Goal: Task Accomplishment & Management: Use online tool/utility

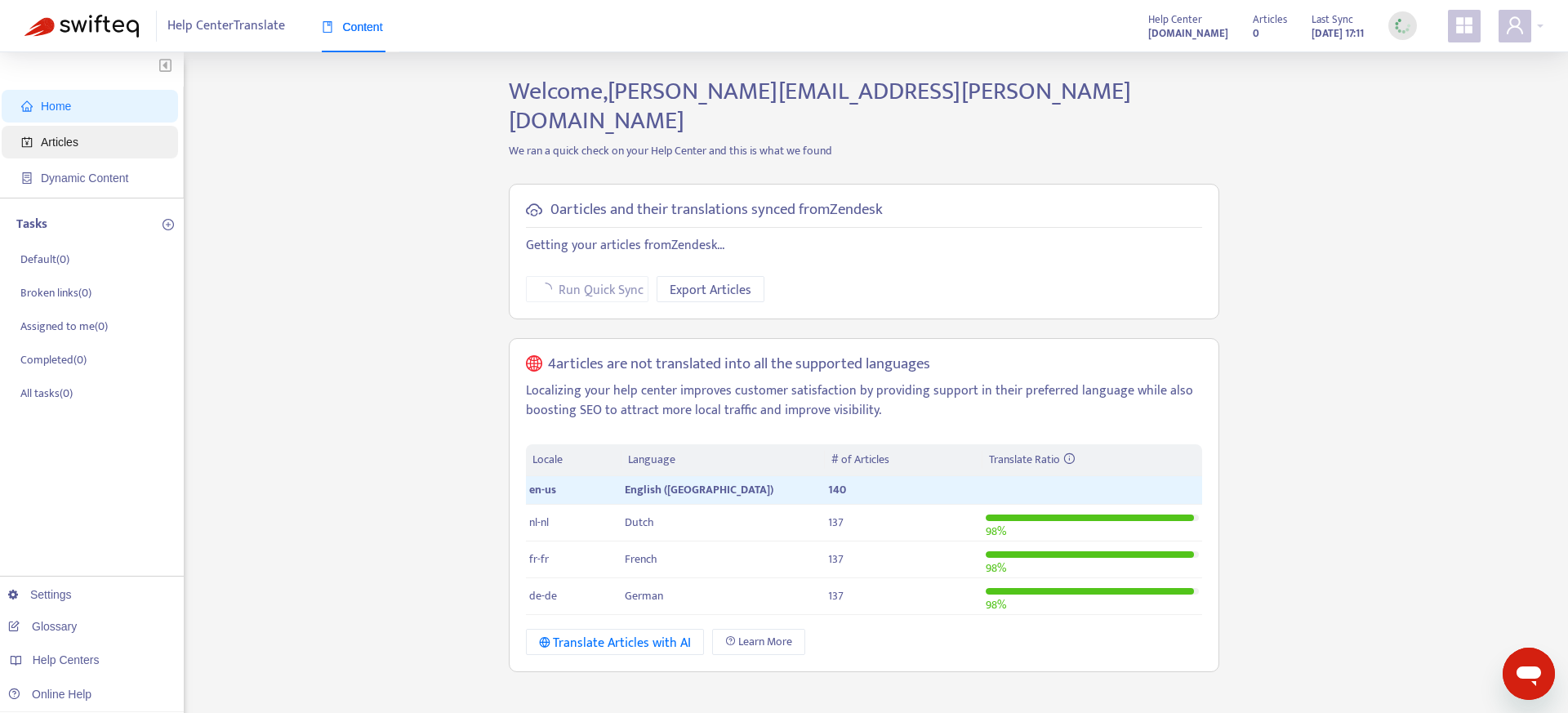
click at [69, 149] on span "Articles" at bounding box center [92, 142] width 144 height 32
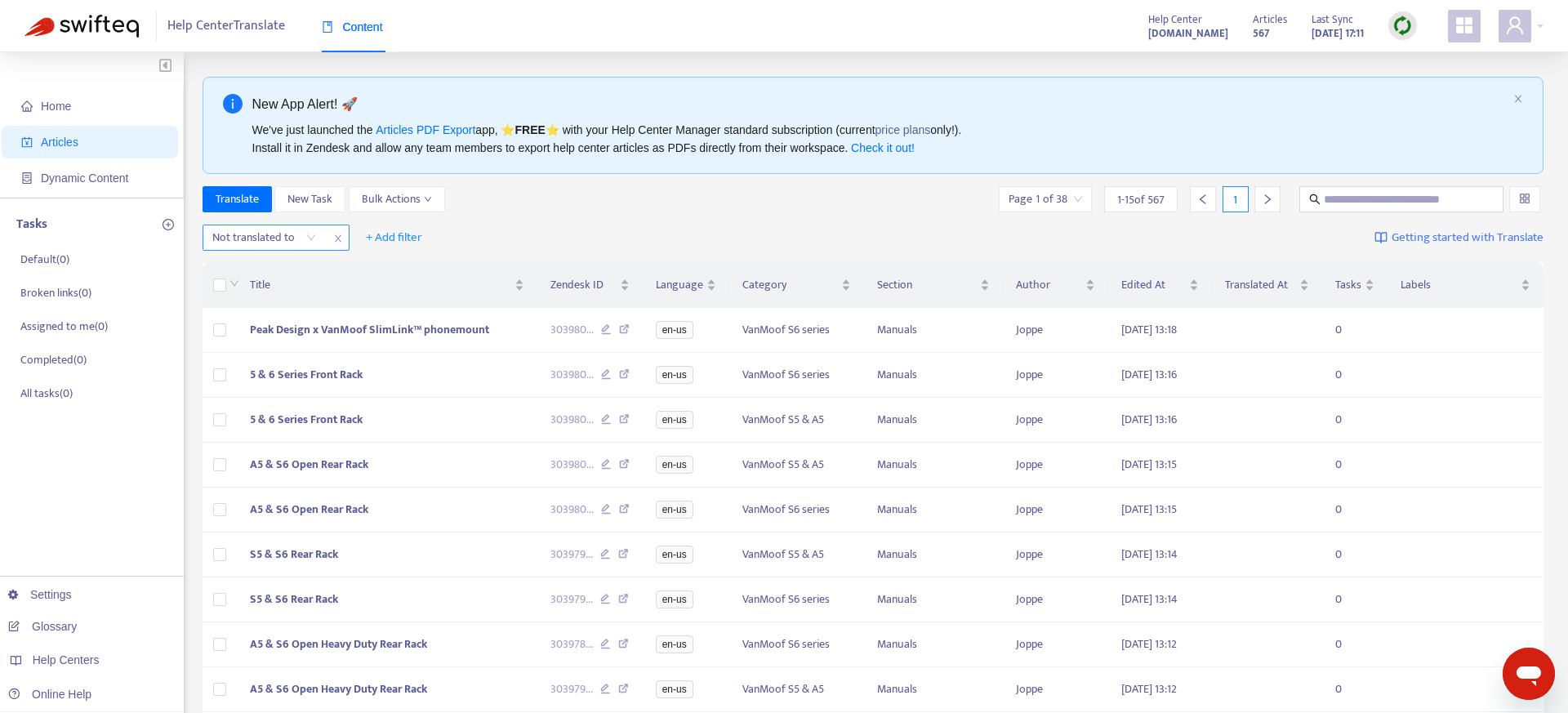
click at [283, 239] on div at bounding box center [256, 237] width 99 height 20
click at [1524, 29] on span at bounding box center [1515, 26] width 32 height 32
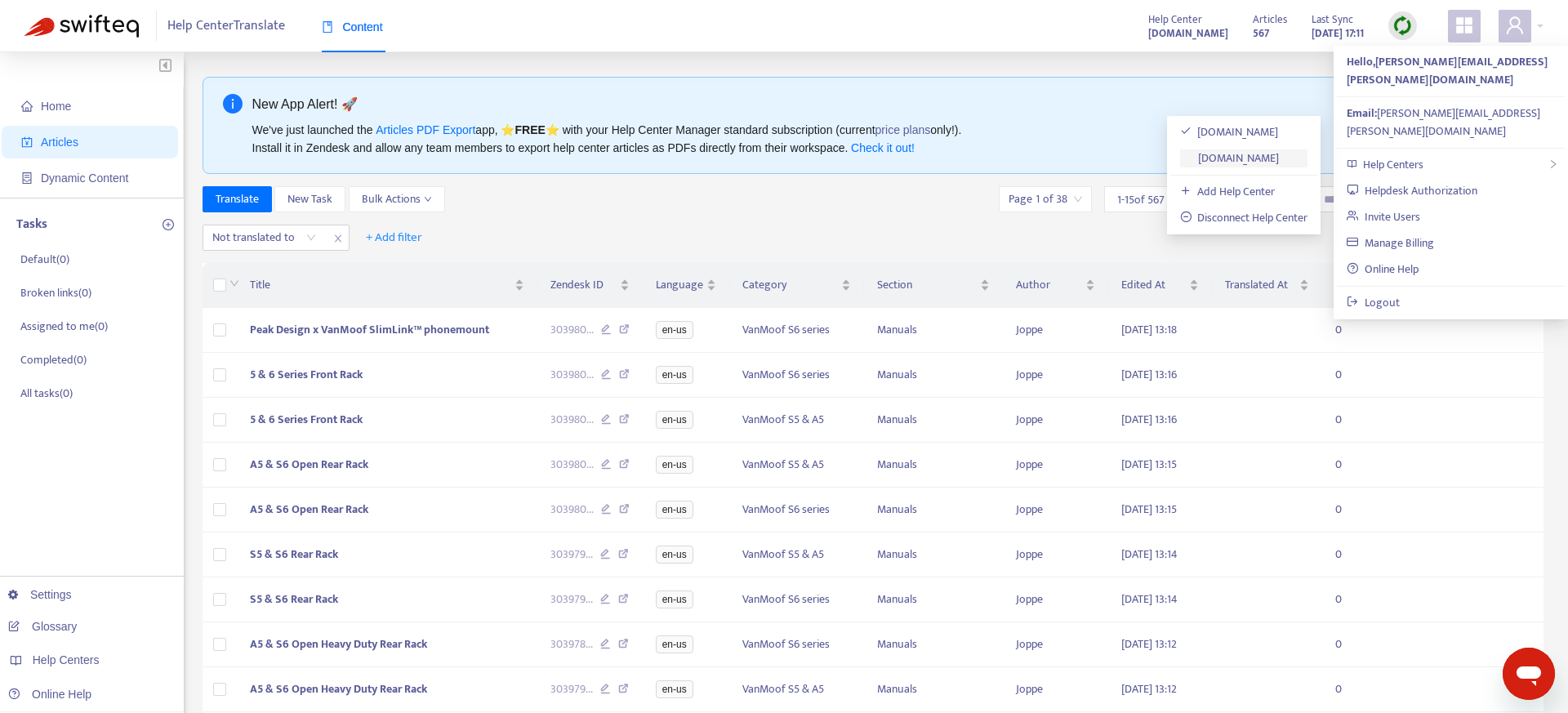
click at [1264, 164] on link "[DOMAIN_NAME]" at bounding box center [1229, 158] width 100 height 19
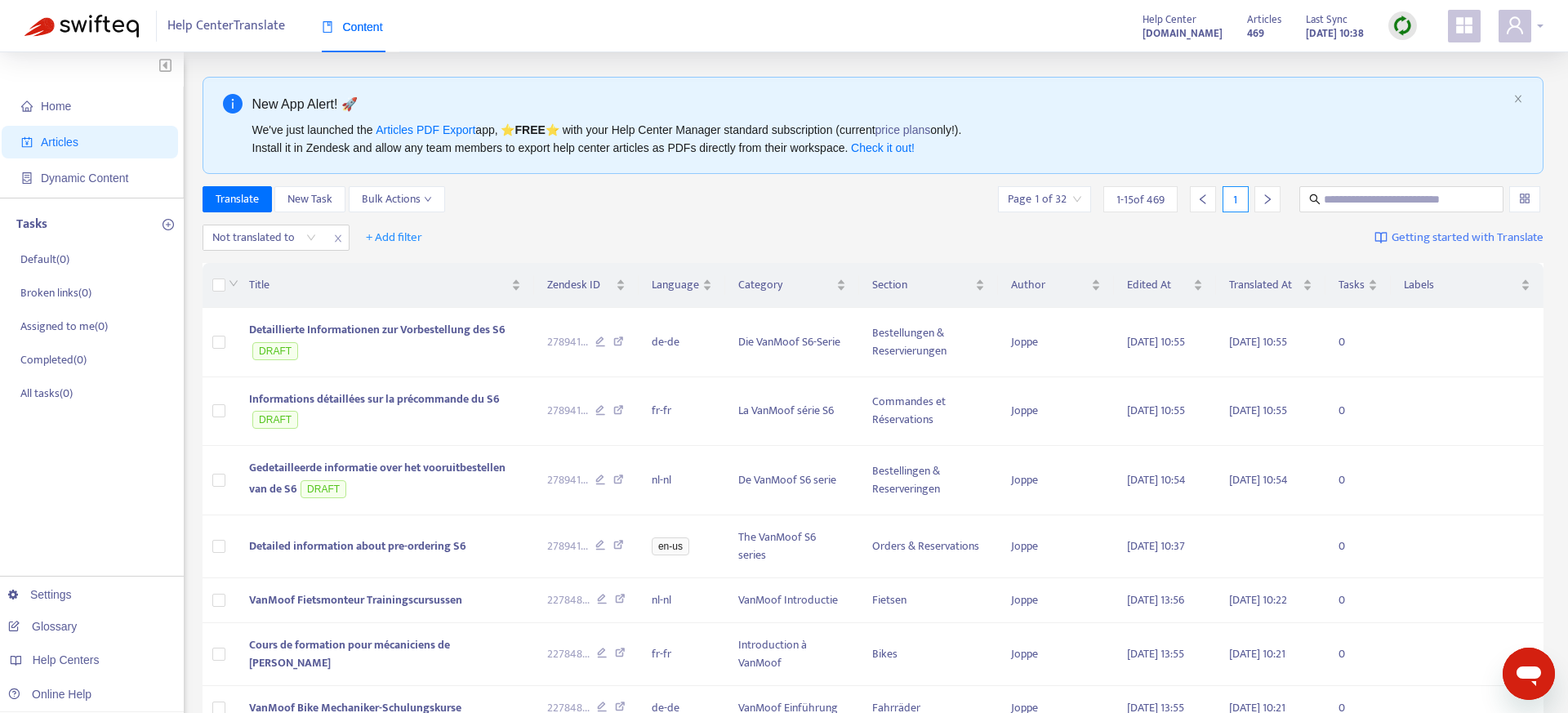
click at [1523, 36] on span at bounding box center [1515, 26] width 32 height 32
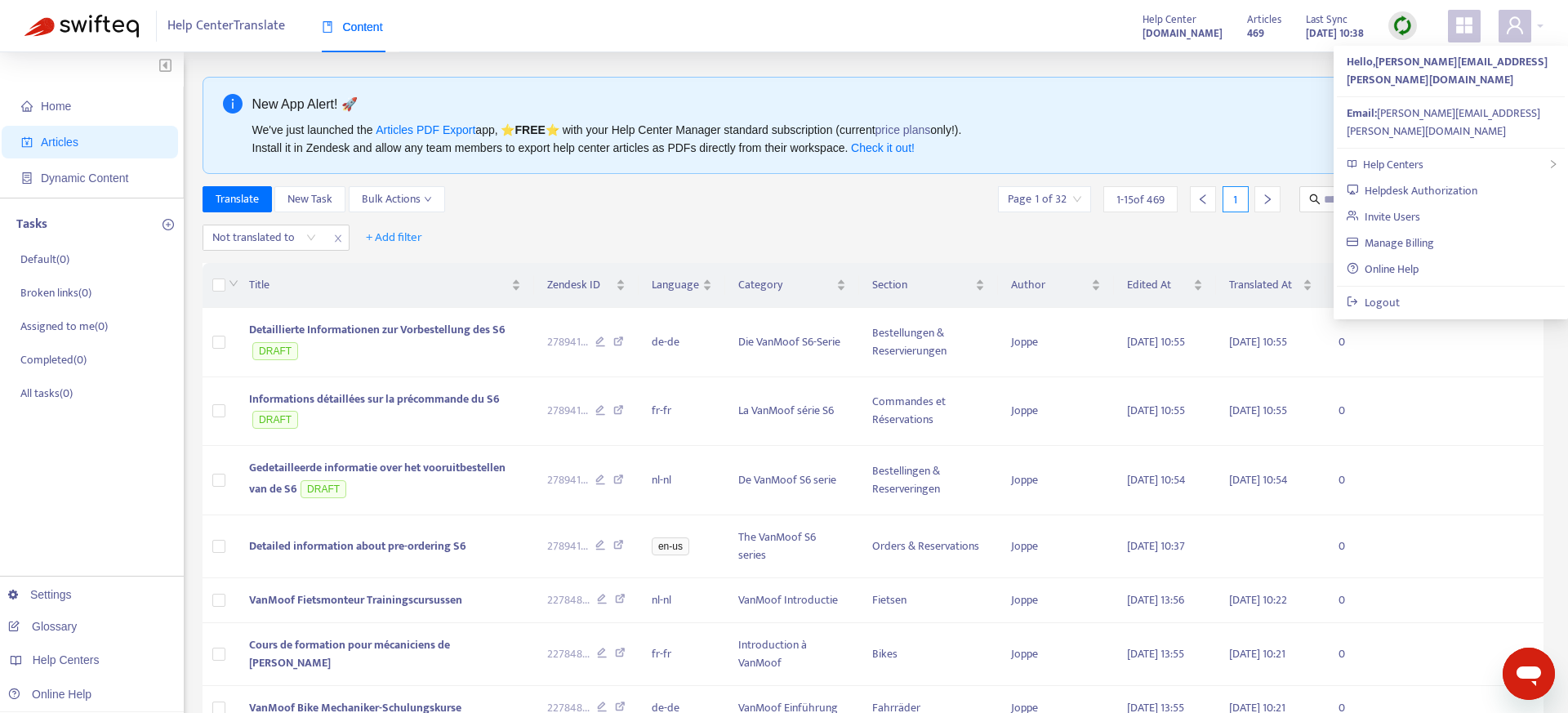
click at [1397, 25] on img at bounding box center [1401, 25] width 20 height 20
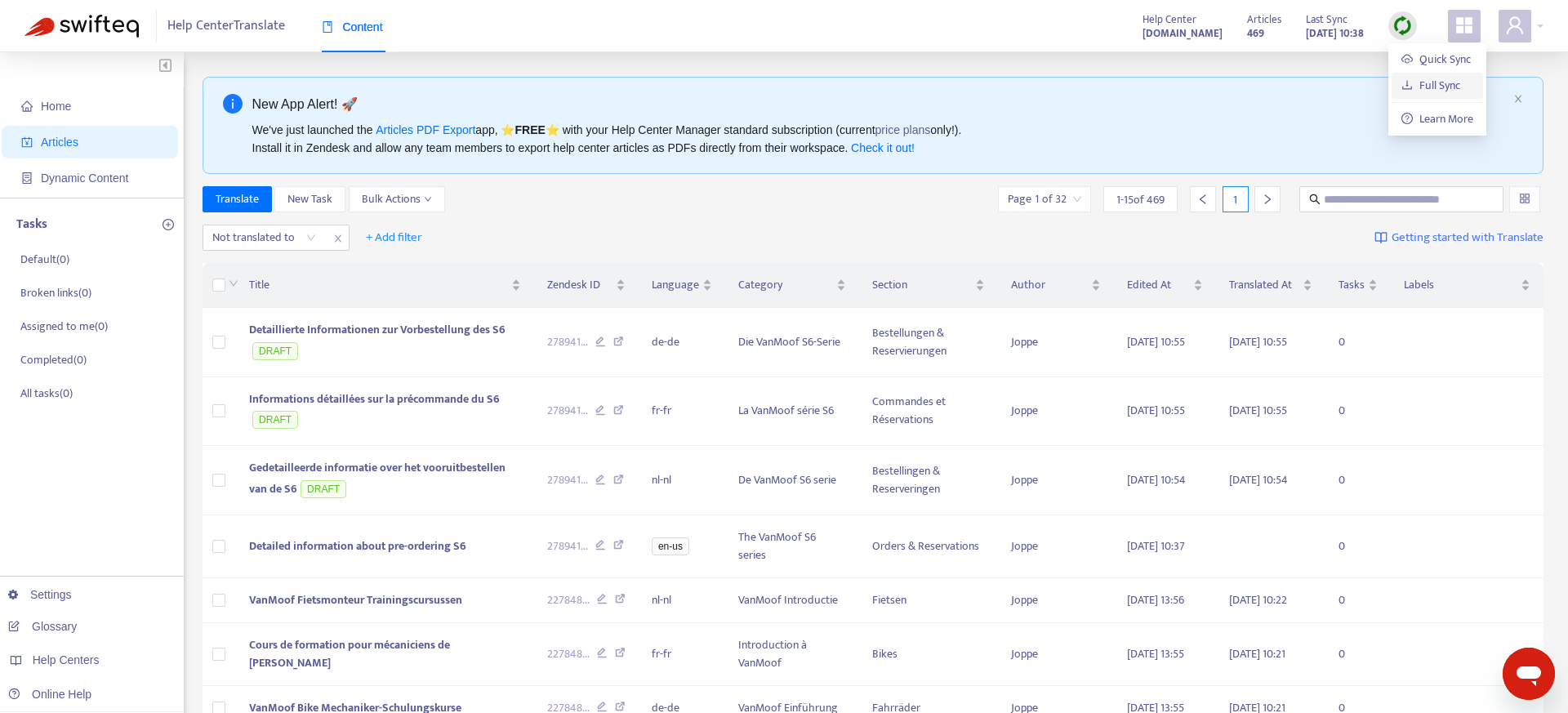
click at [1411, 81] on link "Full Sync" at bounding box center [1431, 86] width 59 height 19
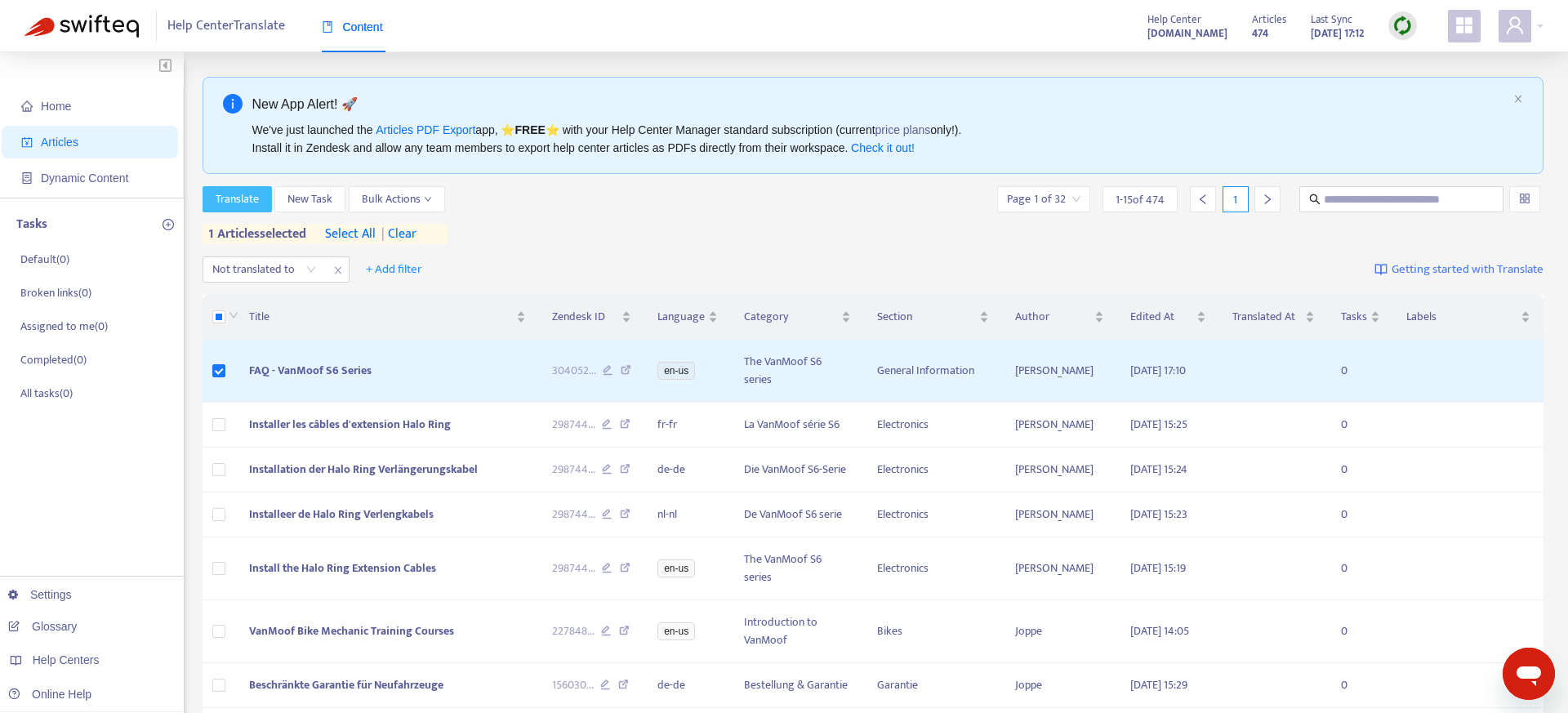
click at [235, 205] on span "Translate" at bounding box center [237, 199] width 43 height 18
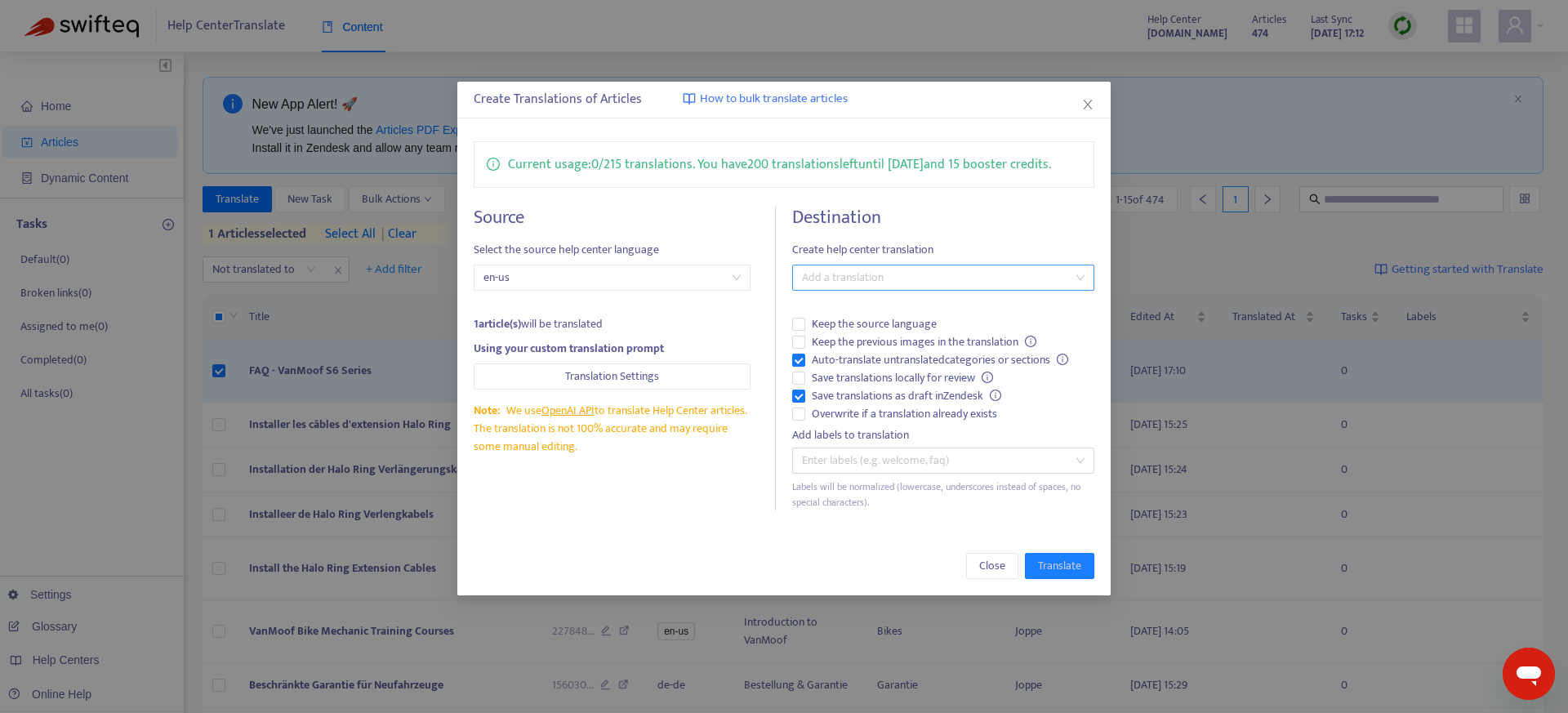
click at [883, 283] on div at bounding box center [935, 277] width 278 height 20
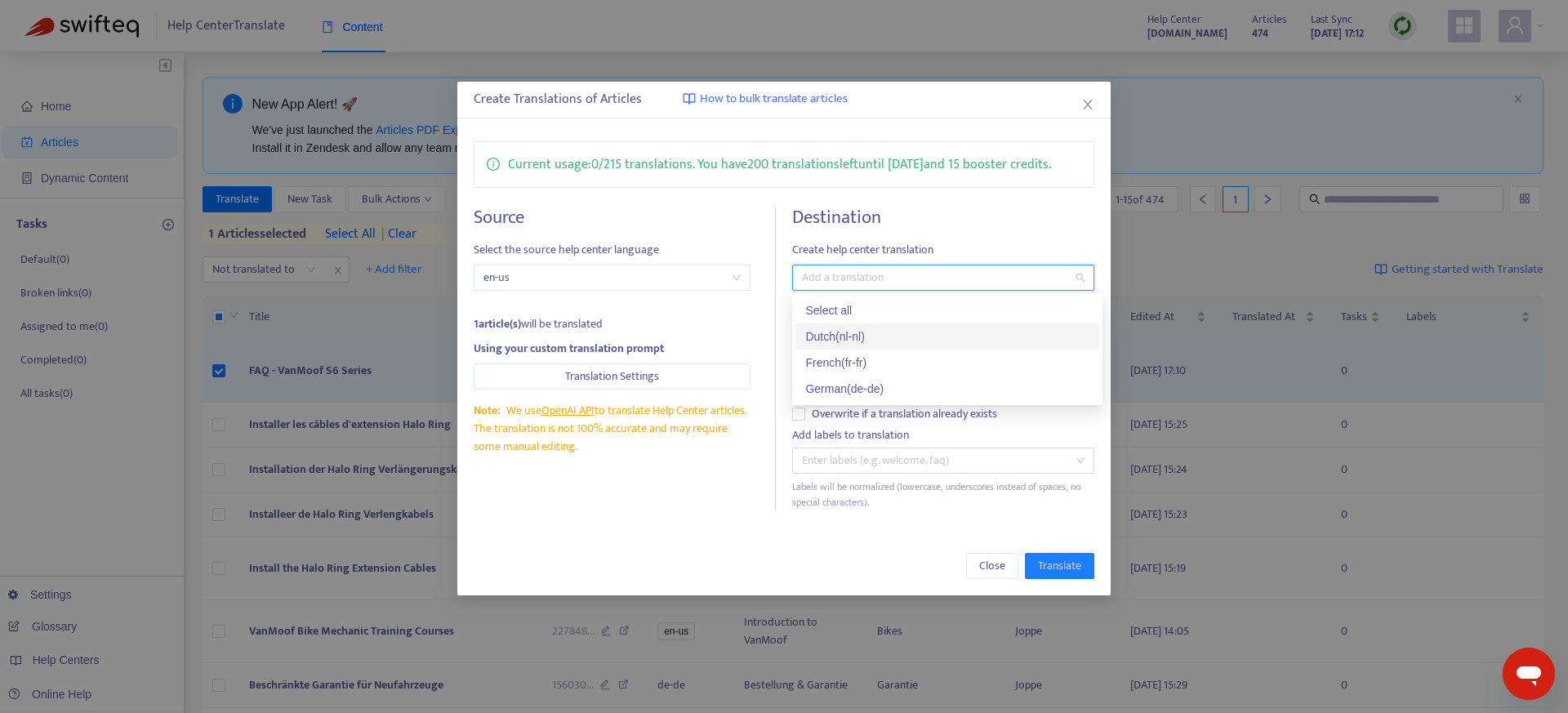
click at [849, 336] on div "Dutch ( nl-nl )" at bounding box center [947, 336] width 284 height 18
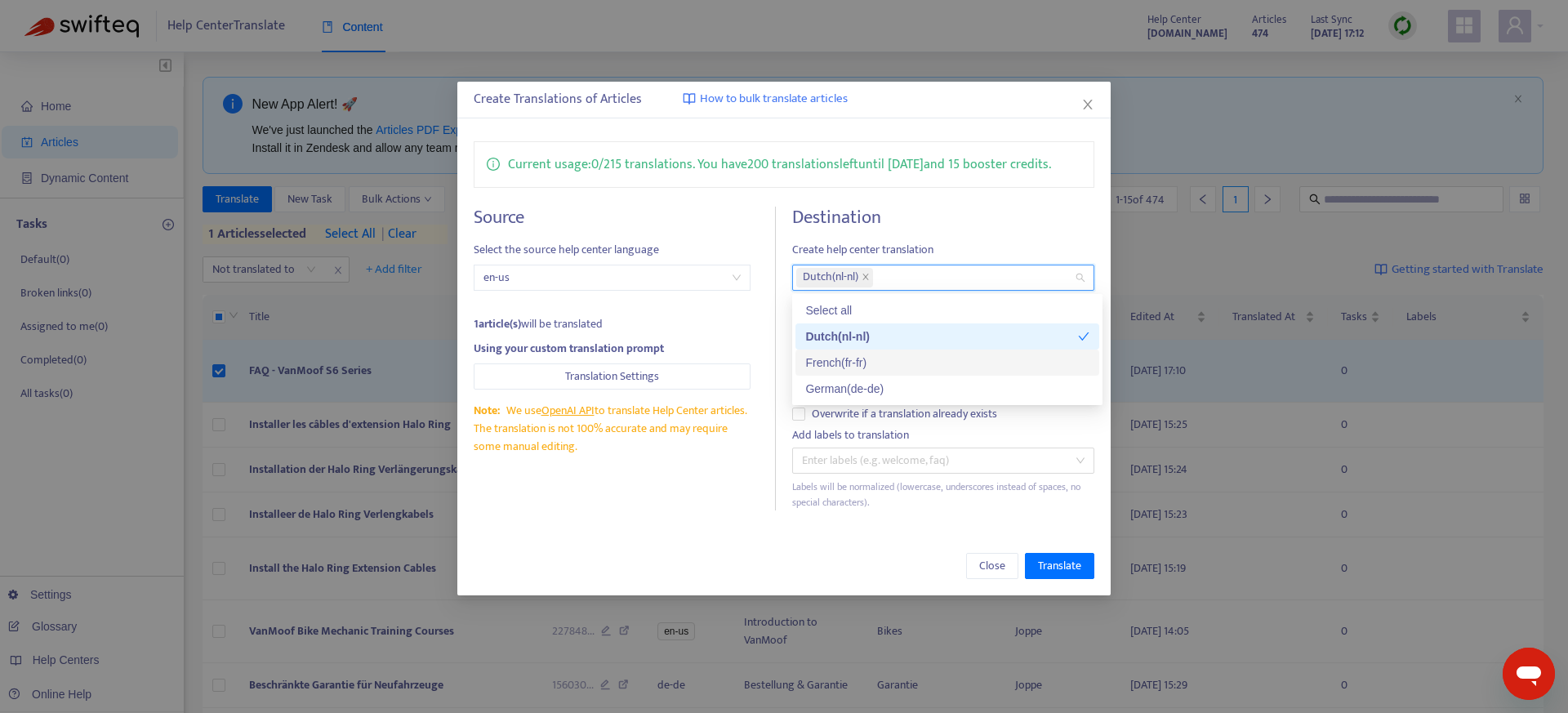
click at [851, 354] on div "French ( fr-fr )" at bounding box center [947, 363] width 284 height 18
click at [851, 388] on div "German ( de-de )" at bounding box center [947, 388] width 284 height 18
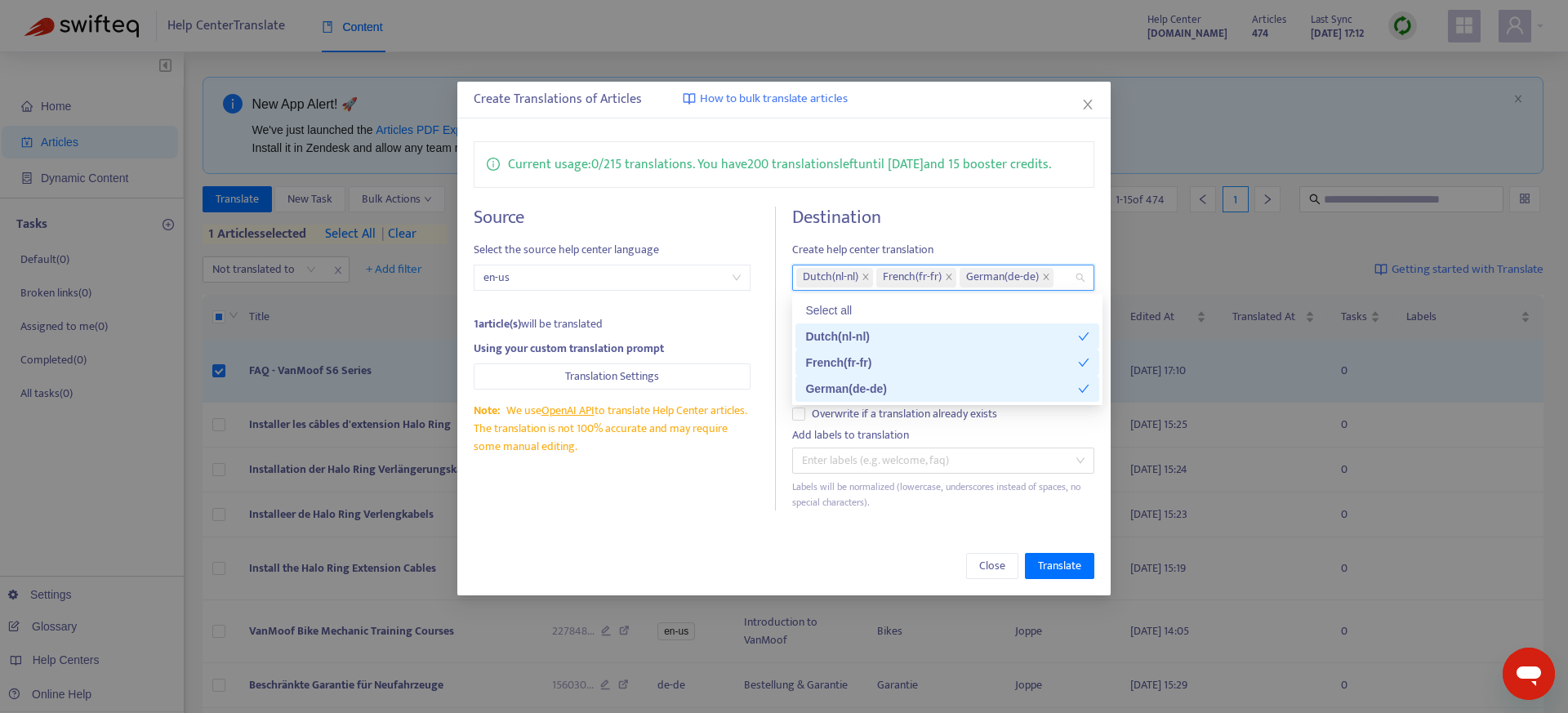
click at [945, 222] on h4 "Destination" at bounding box center [943, 217] width 303 height 22
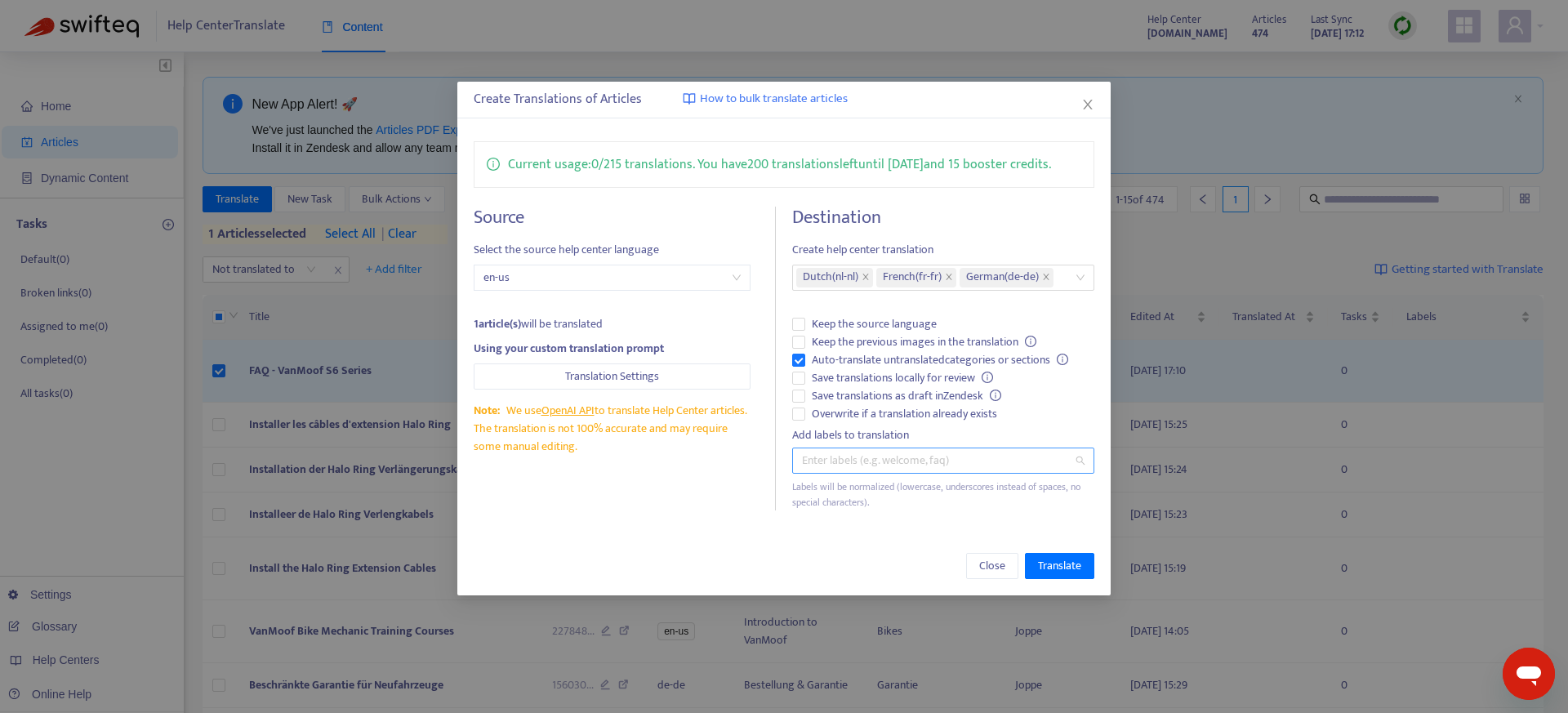
click at [912, 462] on div at bounding box center [935, 461] width 278 height 20
click at [886, 542] on div "Close Translate" at bounding box center [784, 566] width 654 height 59
click at [1058, 560] on span "Translate" at bounding box center [1059, 565] width 43 height 18
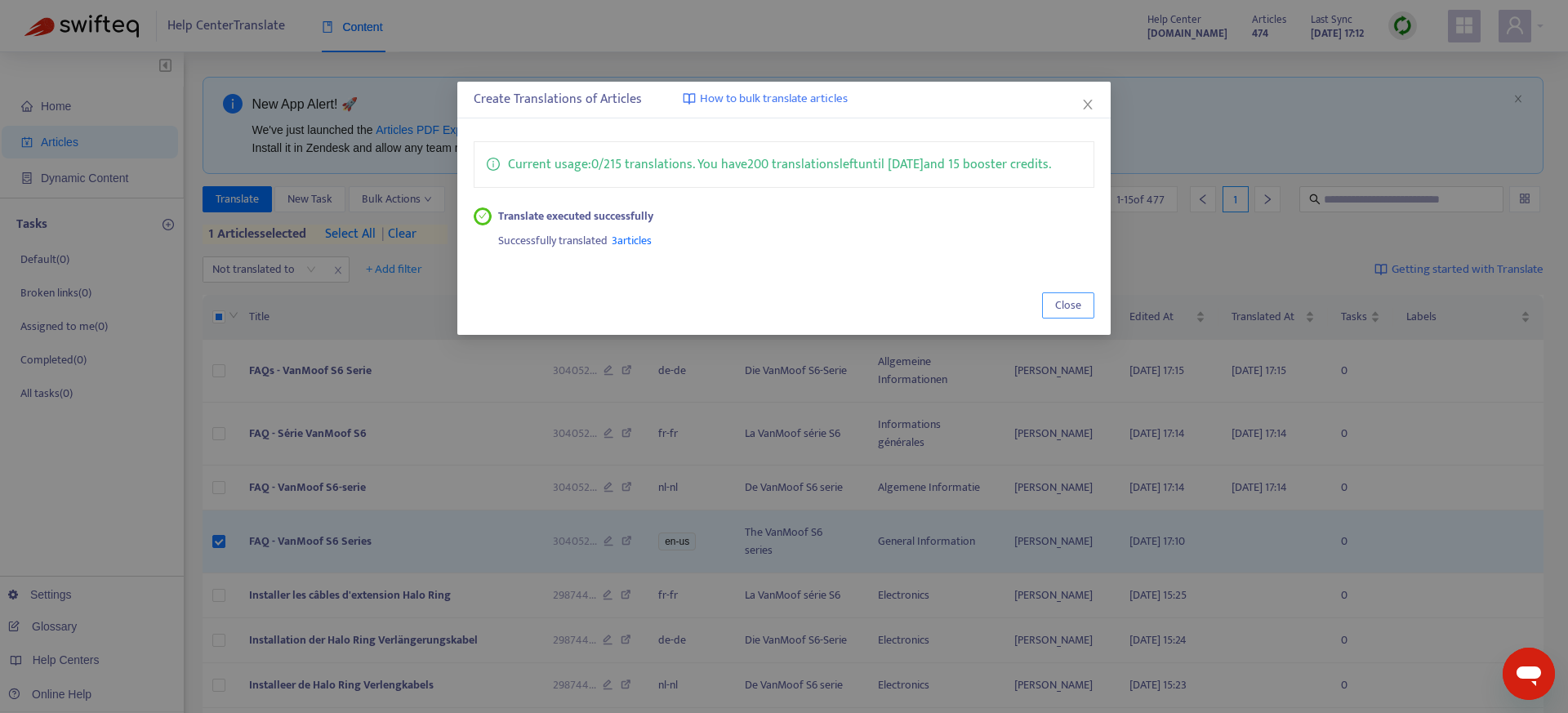
click at [1084, 303] on button "Close" at bounding box center [1068, 305] width 52 height 26
